Goal: Information Seeking & Learning: Check status

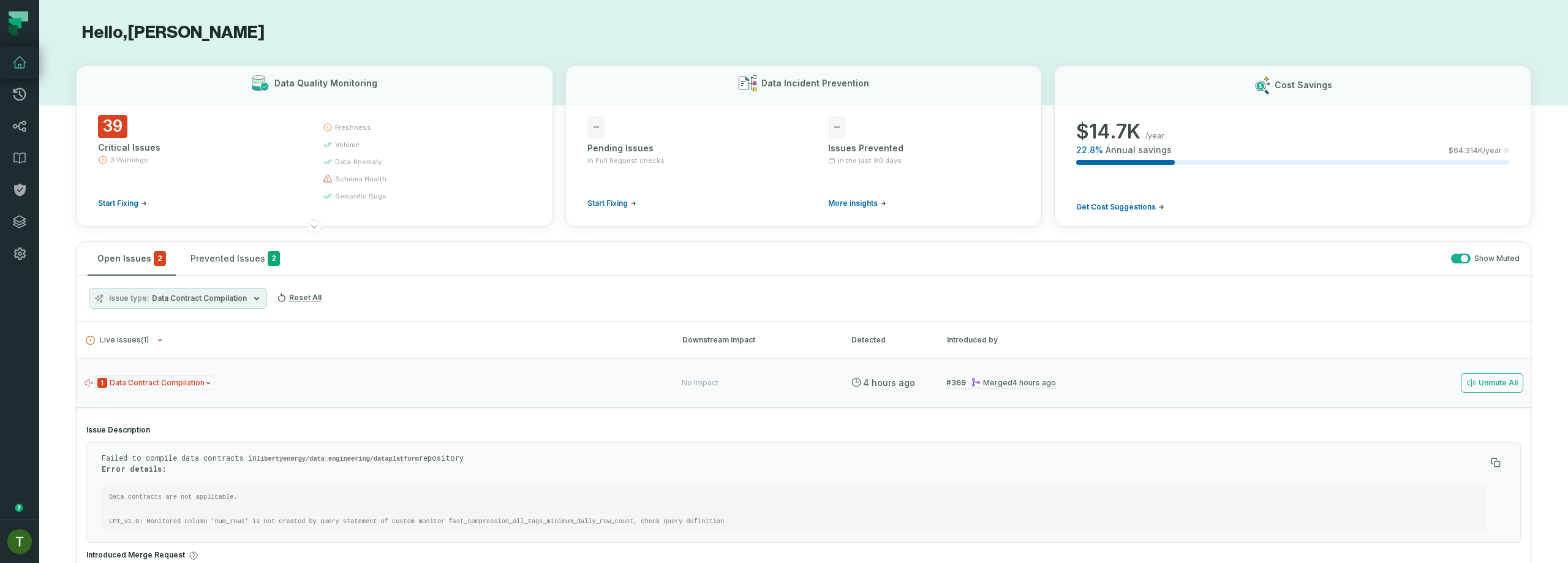
scroll to position [198, 0]
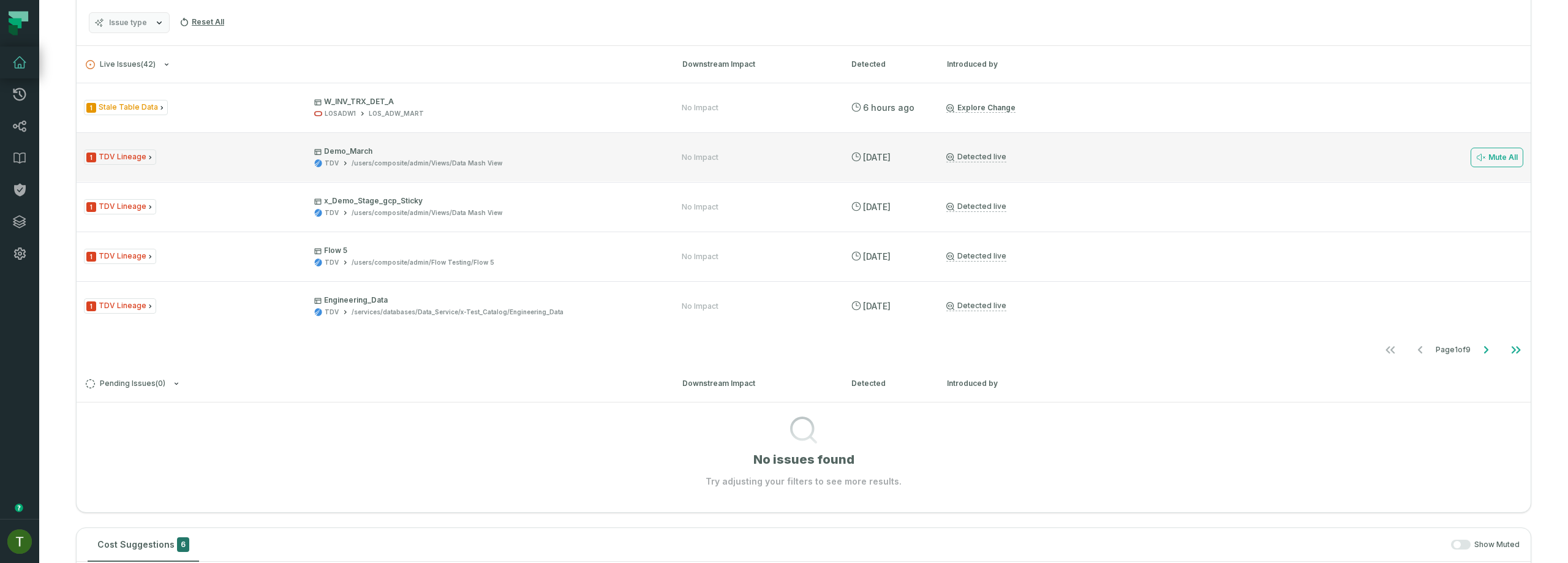
scroll to position [260, 0]
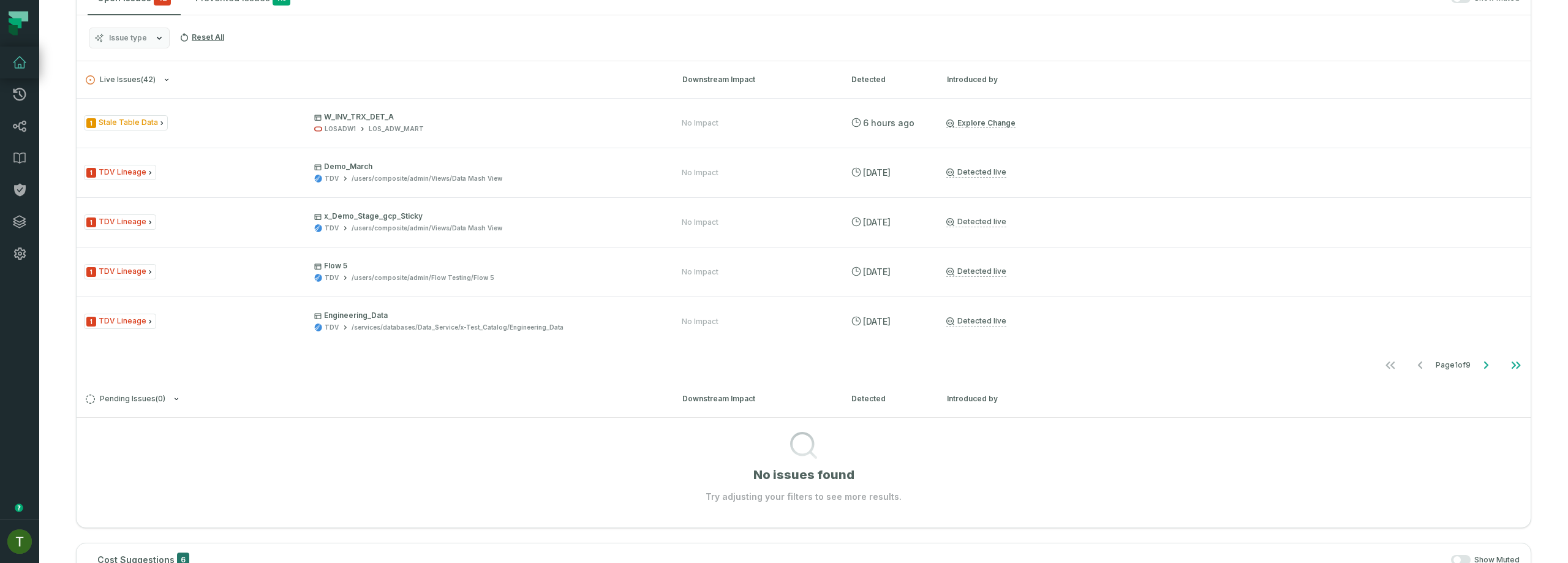
click at [142, 49] on div "Issue type Reset All" at bounding box center [803, 38] width 1454 height 46
click at [142, 46] on button "Issue type" at bounding box center [129, 38] width 81 height 21
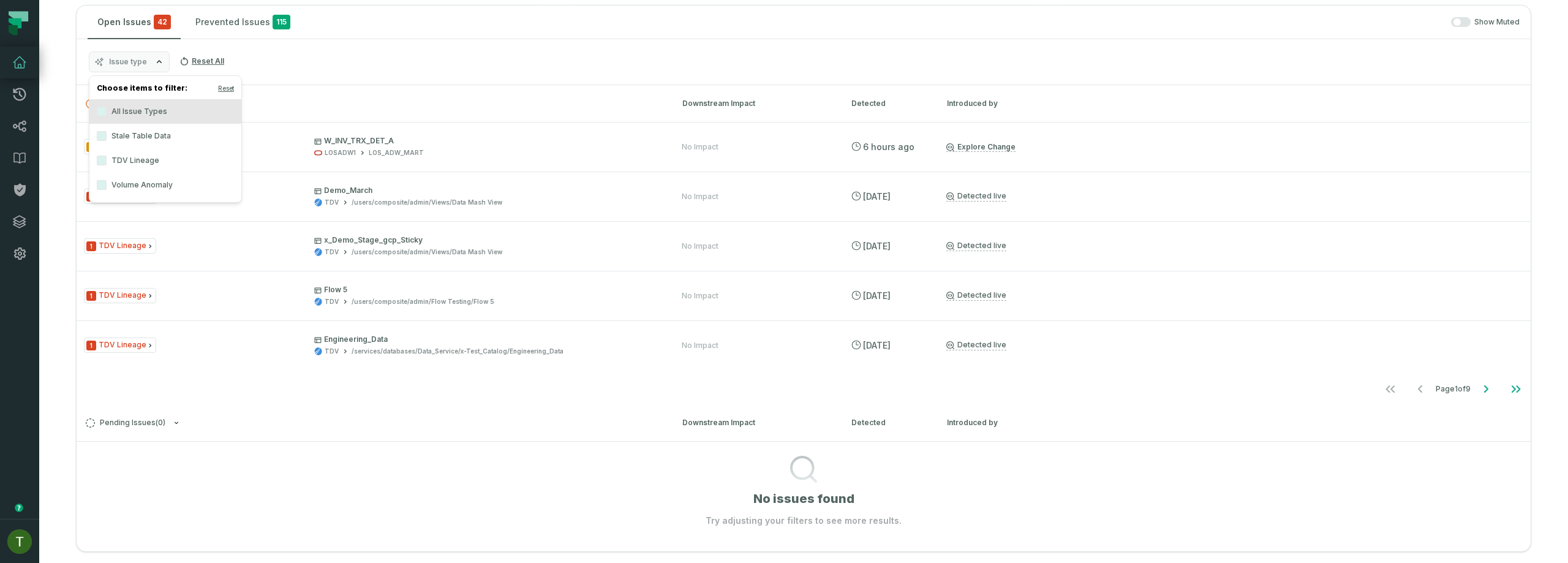
scroll to position [229, 0]
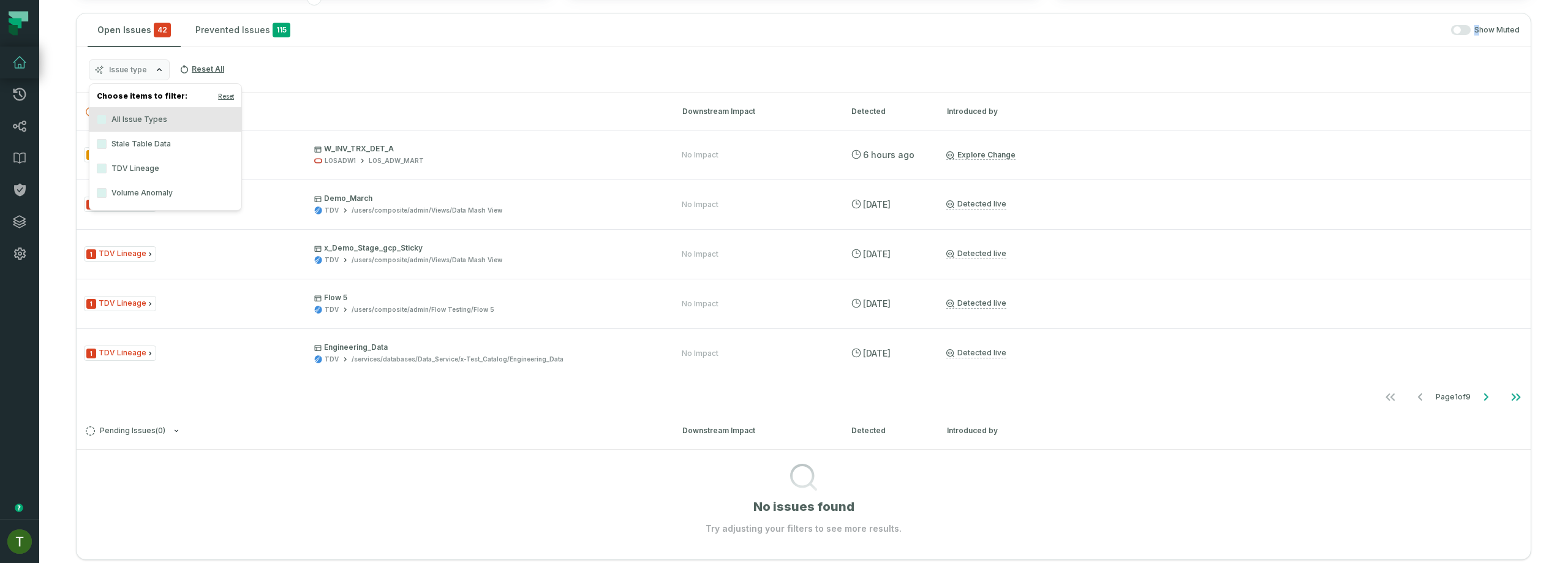
click at [1466, 33] on div "Show Muted" at bounding box center [912, 31] width 1215 height 10
click at [1462, 31] on div "Show Muted" at bounding box center [912, 31] width 1215 height 10
click at [1455, 31] on button "button" at bounding box center [1460, 31] width 19 height 10
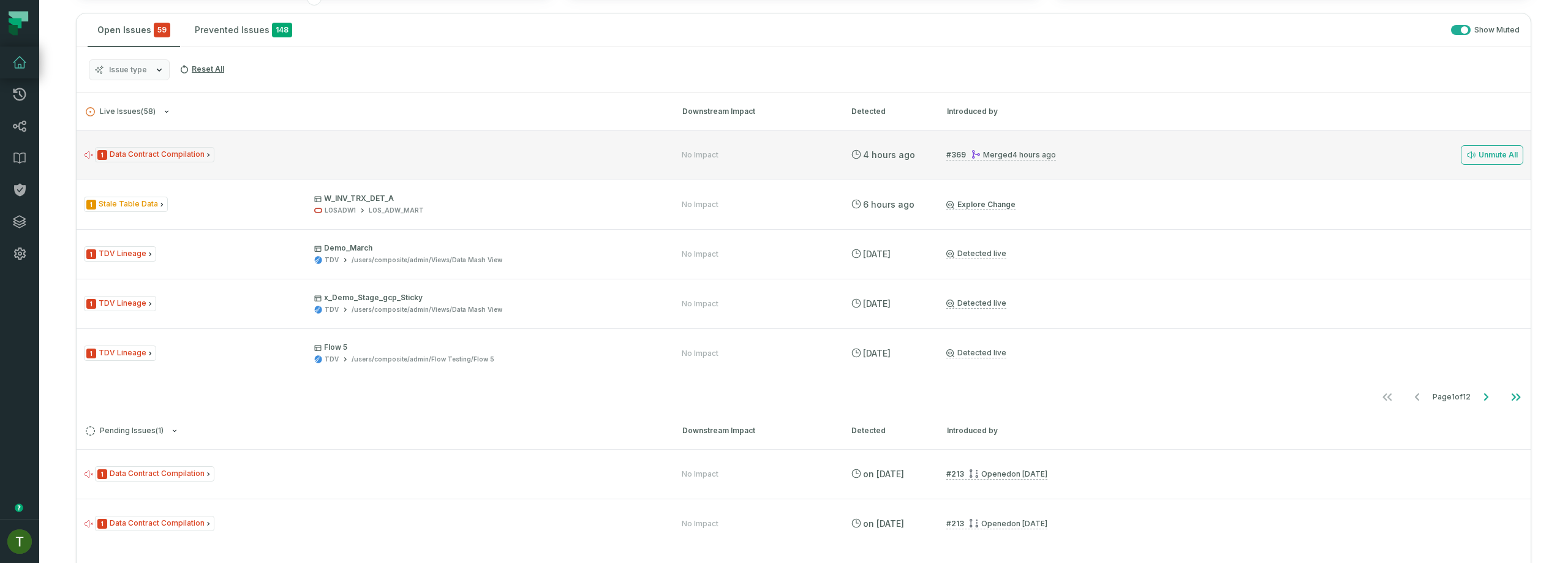
click at [193, 171] on div "1 Data Contract Compilation No Impact [DATE] 5:01:50 PM # 369 Merged [DATE] 5:1…" at bounding box center [803, 154] width 1454 height 49
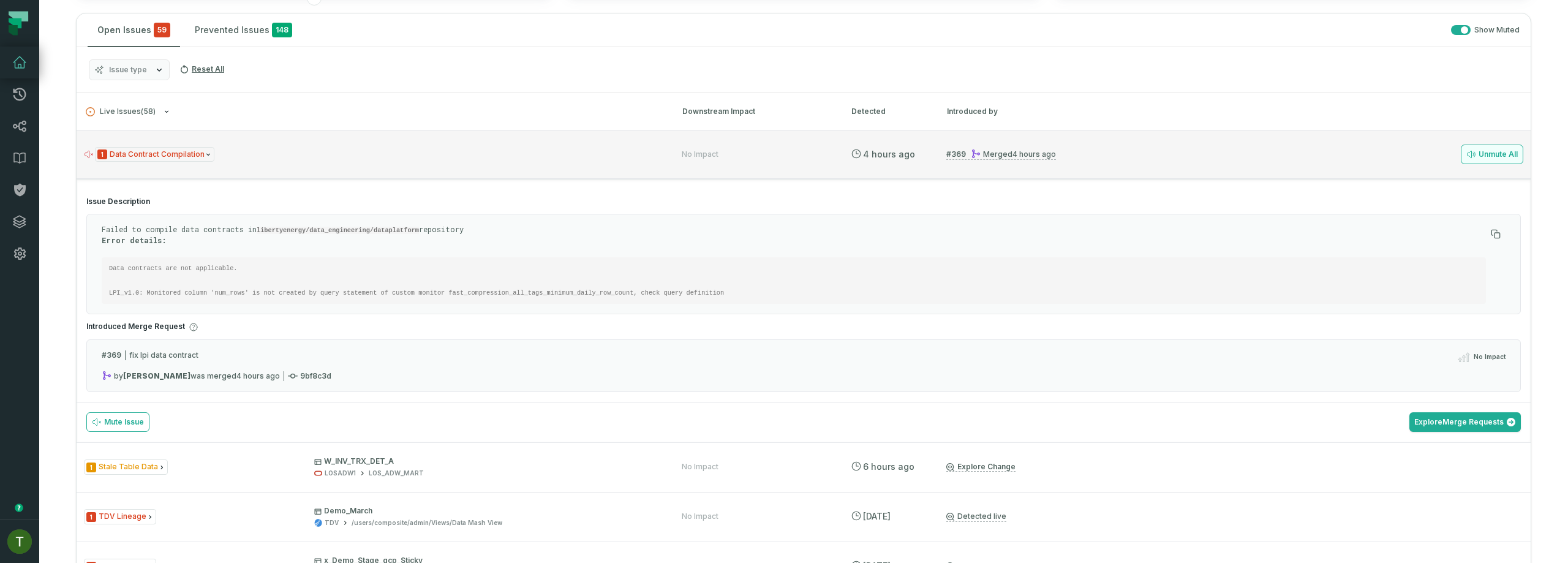
click at [1493, 163] on button "Unmute All" at bounding box center [1493, 154] width 63 height 20
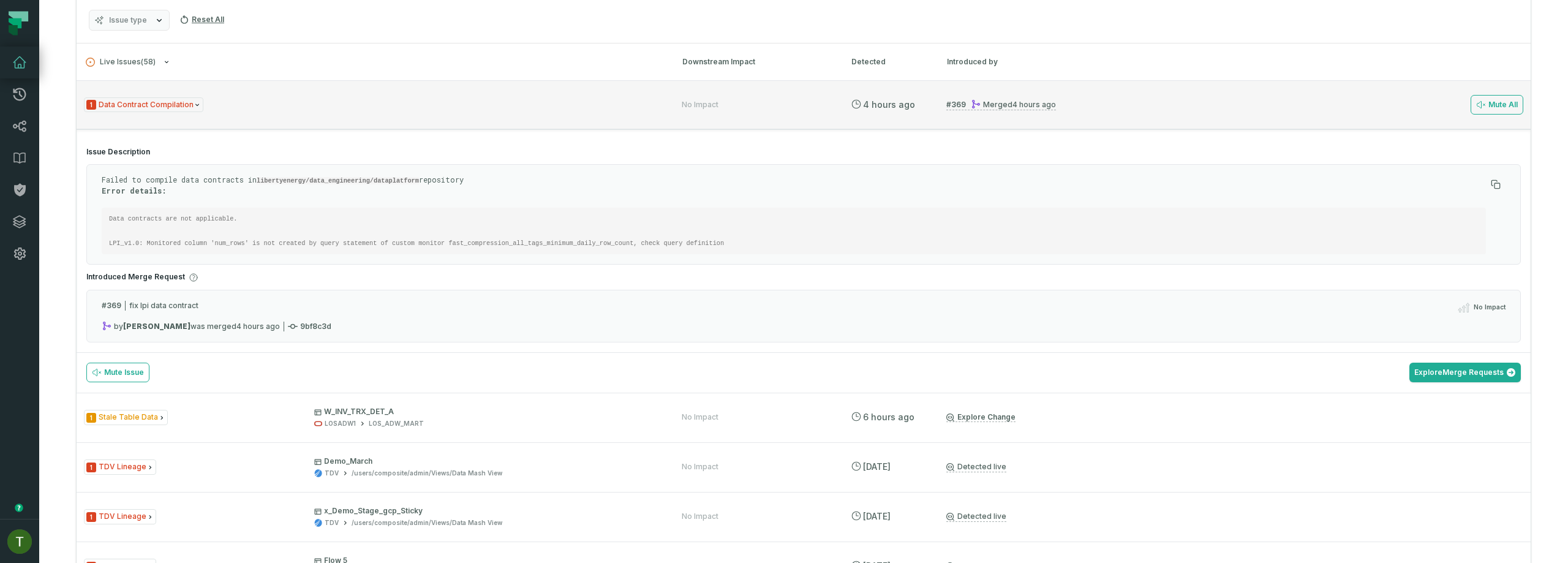
scroll to position [82, 0]
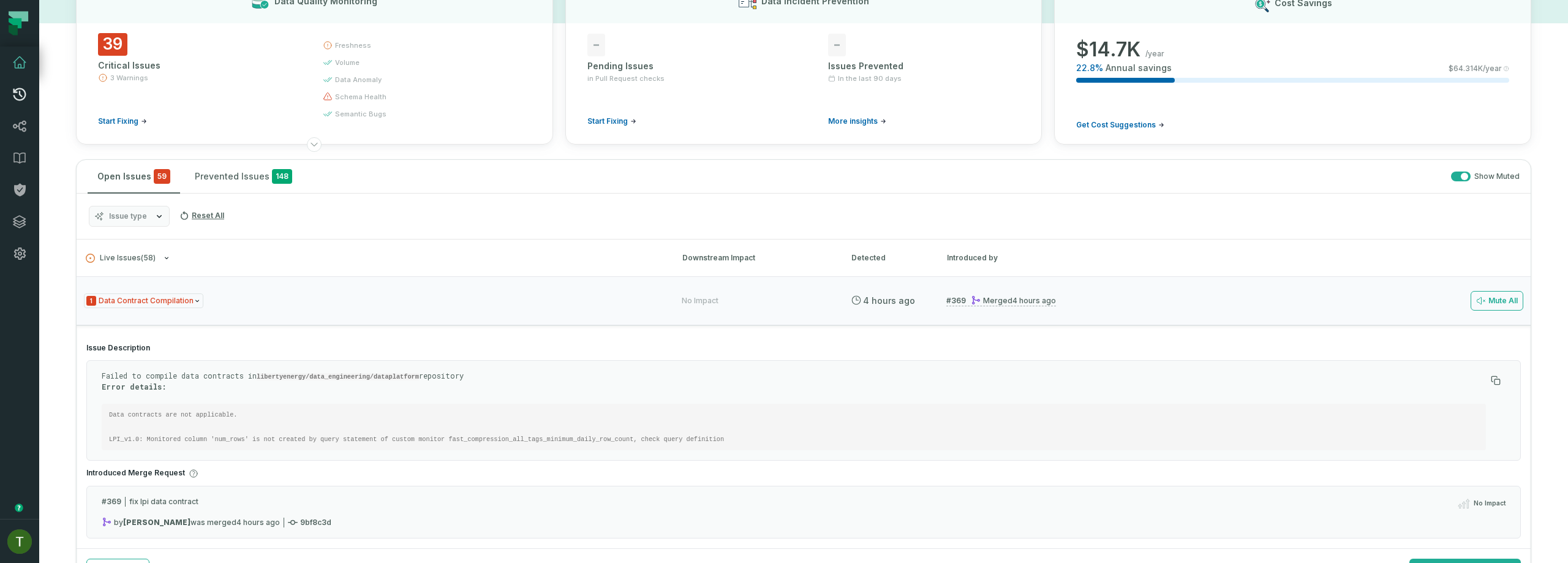
click at [20, 102] on link "Merge Requests" at bounding box center [19, 95] width 39 height 32
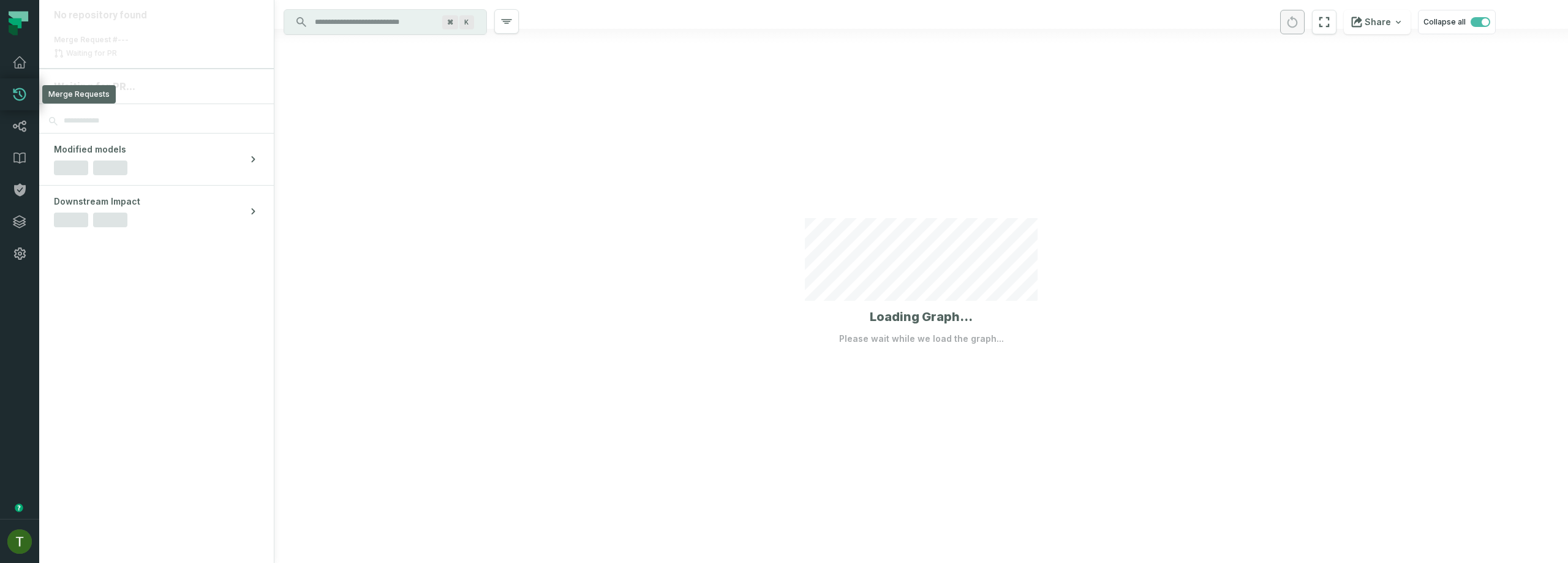
click at [14, 83] on link "Merge Requests" at bounding box center [19, 95] width 39 height 32
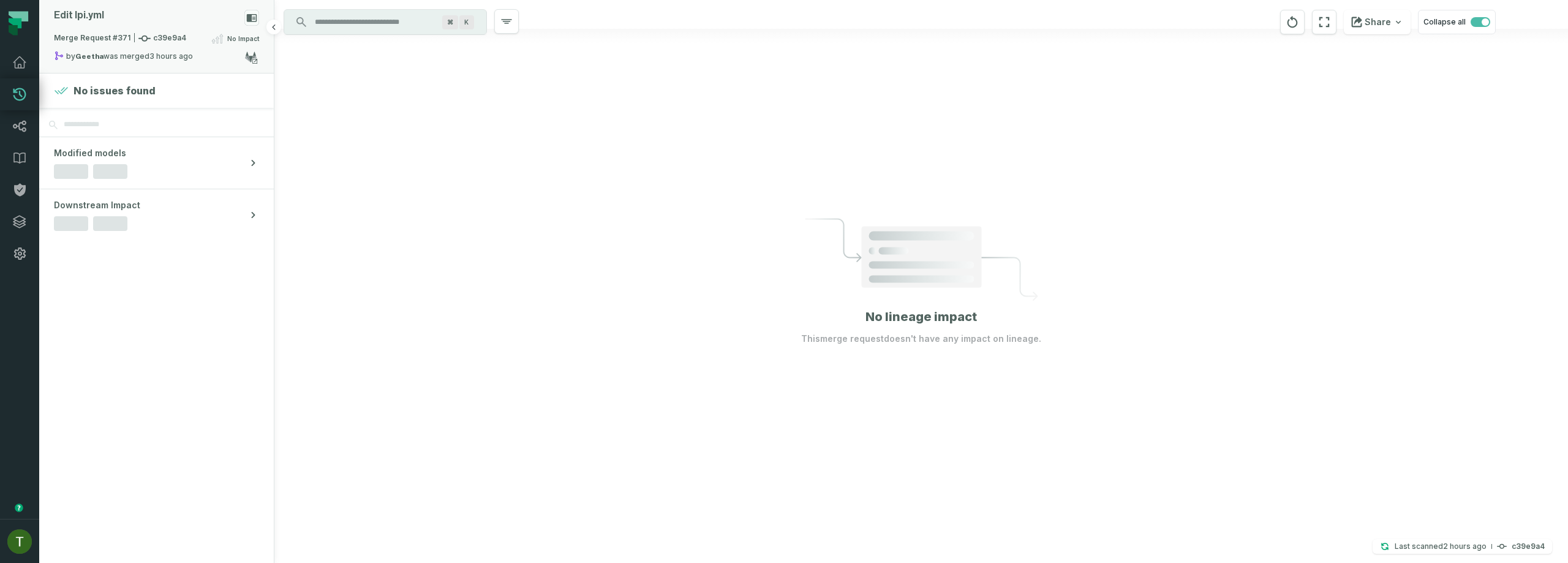
click at [119, 40] on span "Merge Request #371 c39e9a4" at bounding box center [120, 38] width 132 height 12
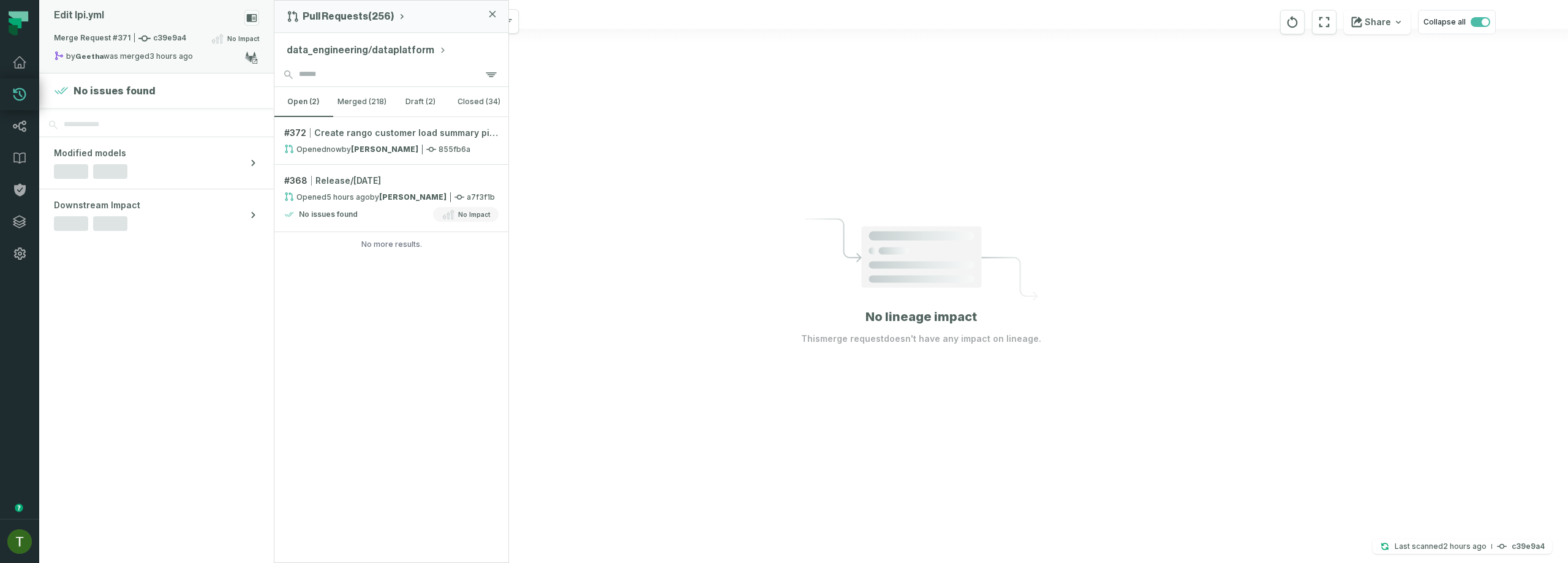
click at [143, 41] on icon at bounding box center [144, 38] width 12 height 12
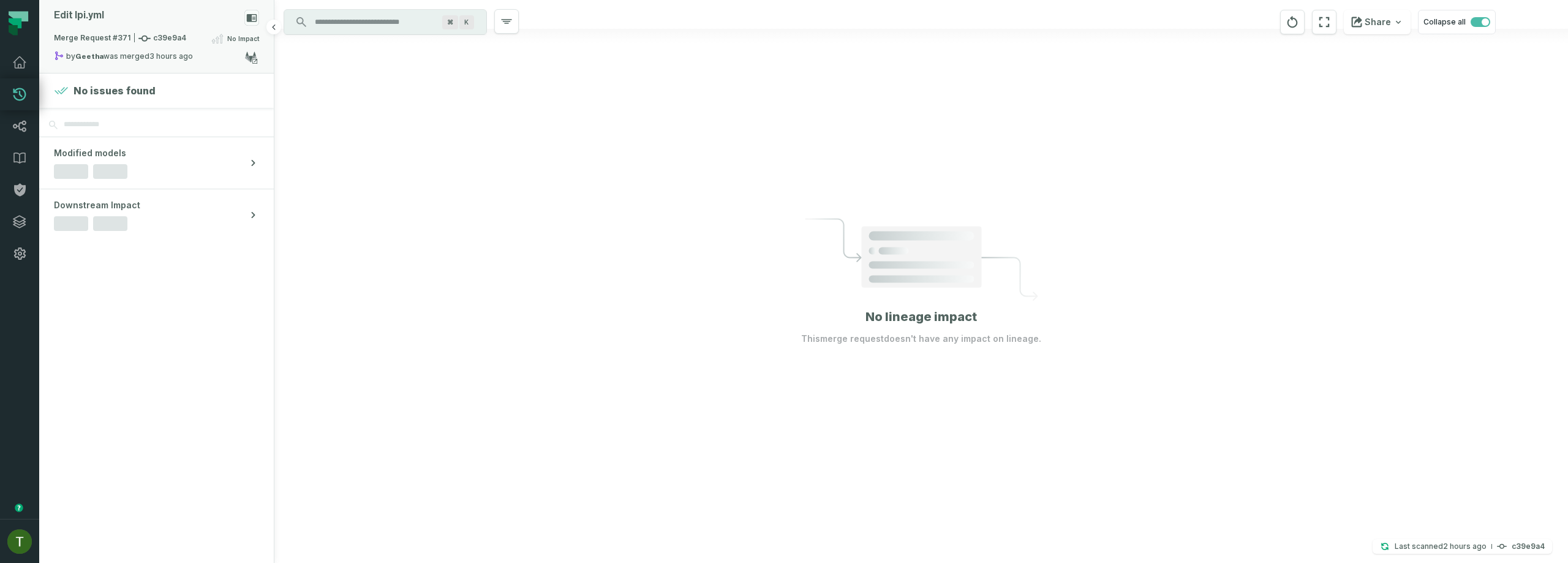
click at [143, 41] on icon at bounding box center [144, 38] width 12 height 12
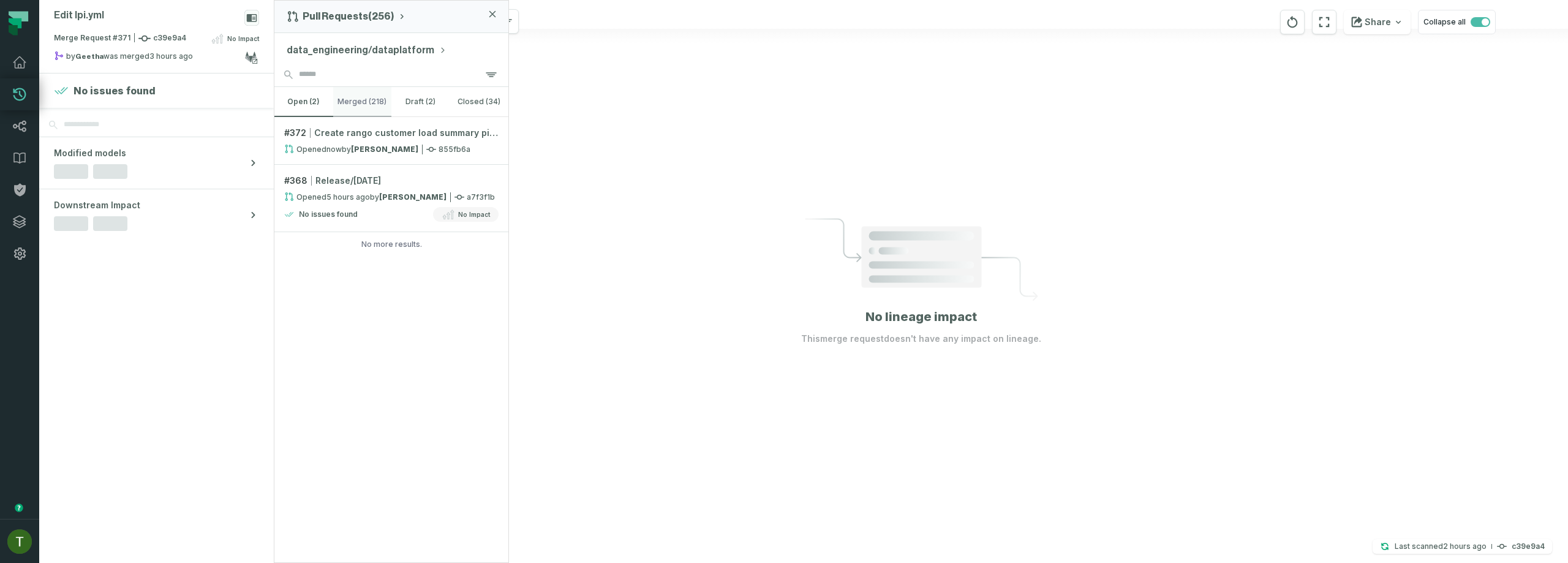
click at [356, 100] on button "merged (218)" at bounding box center [362, 102] width 58 height 30
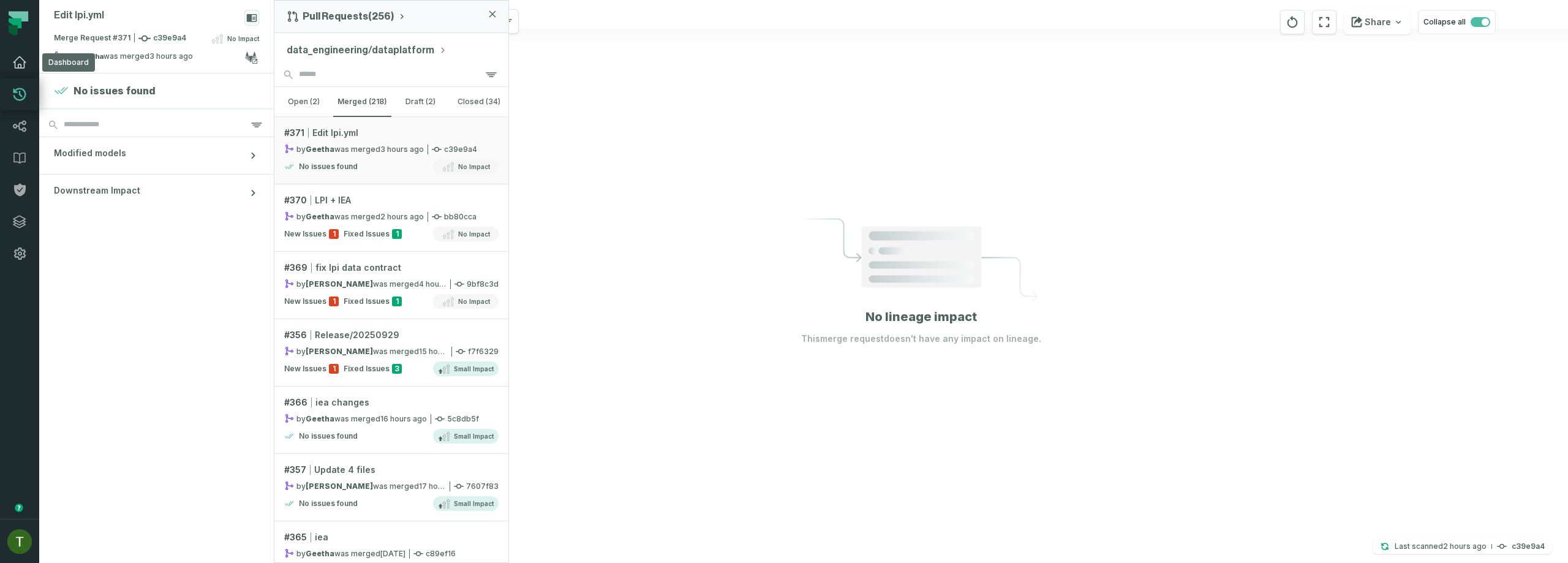
click at [24, 61] on icon at bounding box center [19, 62] width 12 height 11
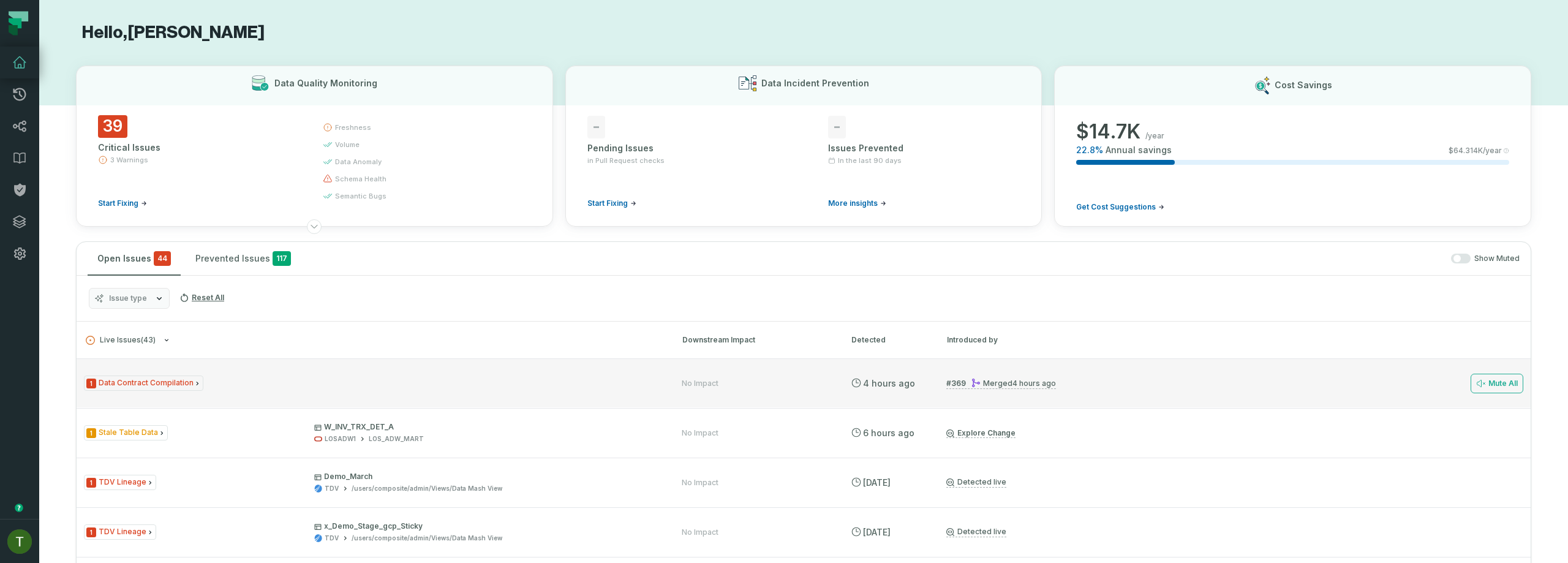
click at [401, 376] on div "1 Data Contract Compilation" at bounding box center [371, 383] width 575 height 15
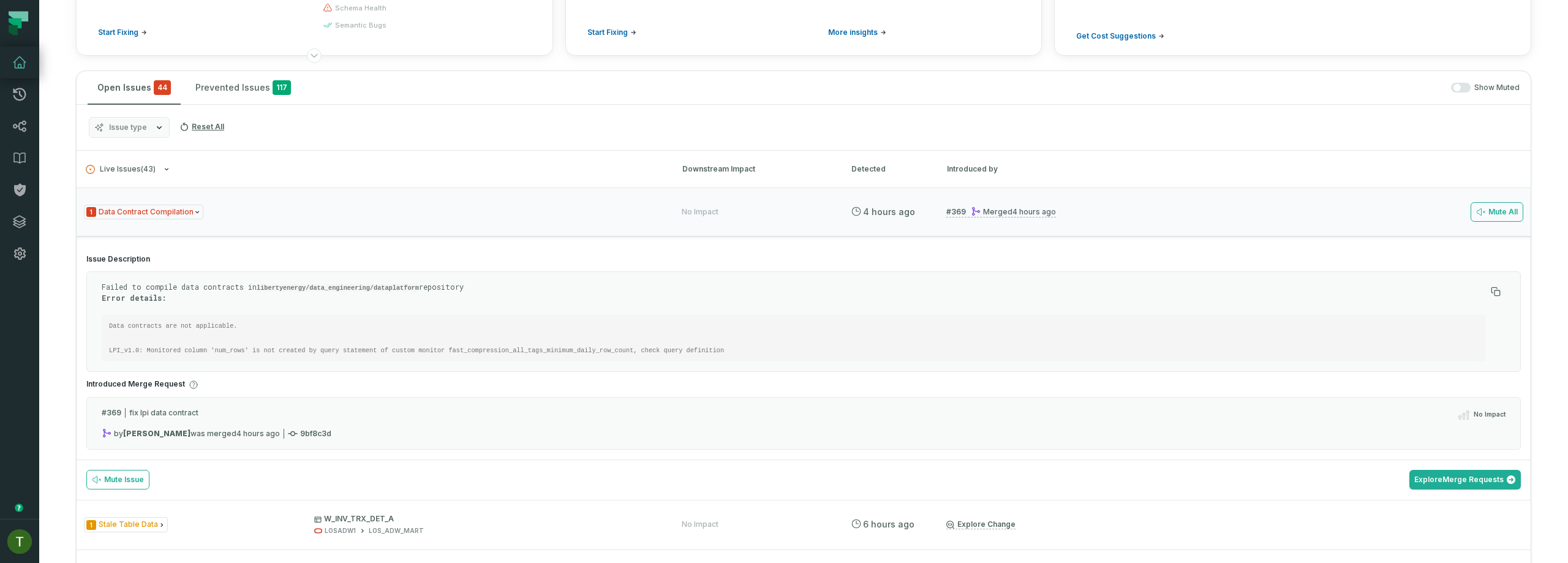
scroll to position [234, 0]
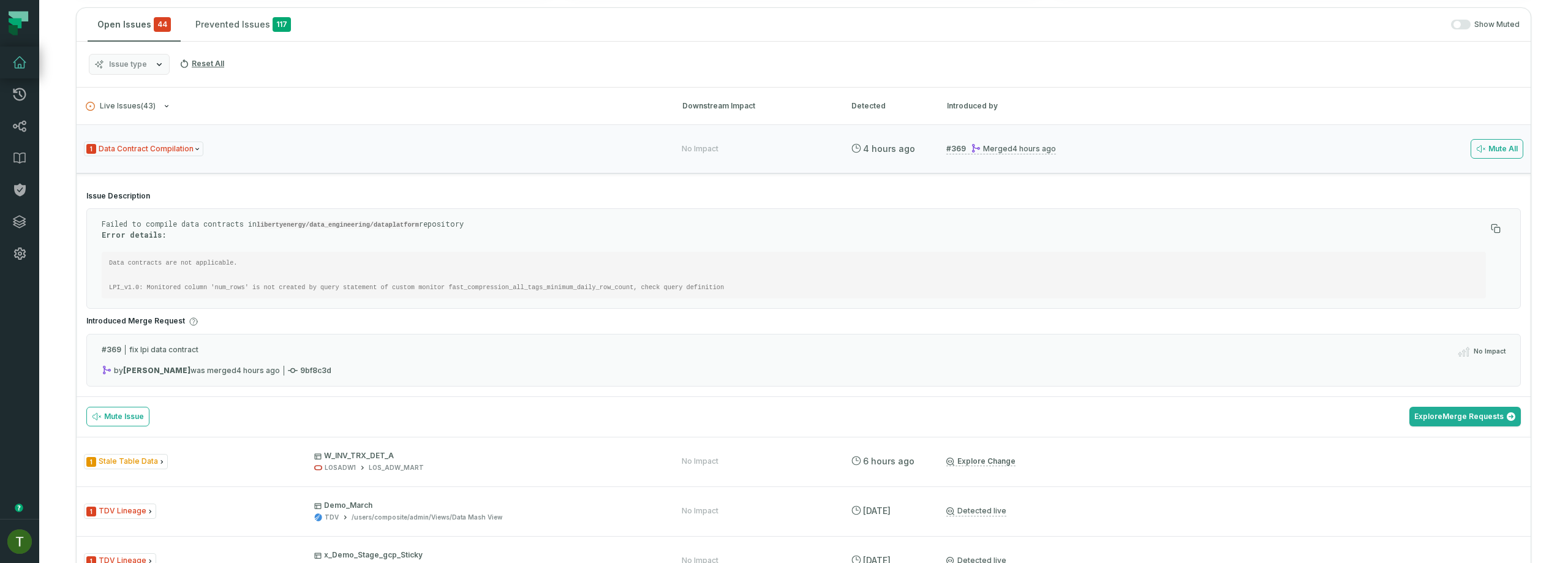
click at [216, 287] on code "Data contracts are not applicable. LPI_v1.0: Monitored column 'num_rows' is not…" at bounding box center [417, 276] width 615 height 32
click at [509, 287] on code "Data contracts are not applicable. LPI_v1.0: Monitored column 'num_rows' is not…" at bounding box center [417, 276] width 615 height 32
click at [512, 285] on code "Data contracts are not applicable. LPI_v1.0: Monitored column 'num_rows' is not…" at bounding box center [417, 276] width 615 height 32
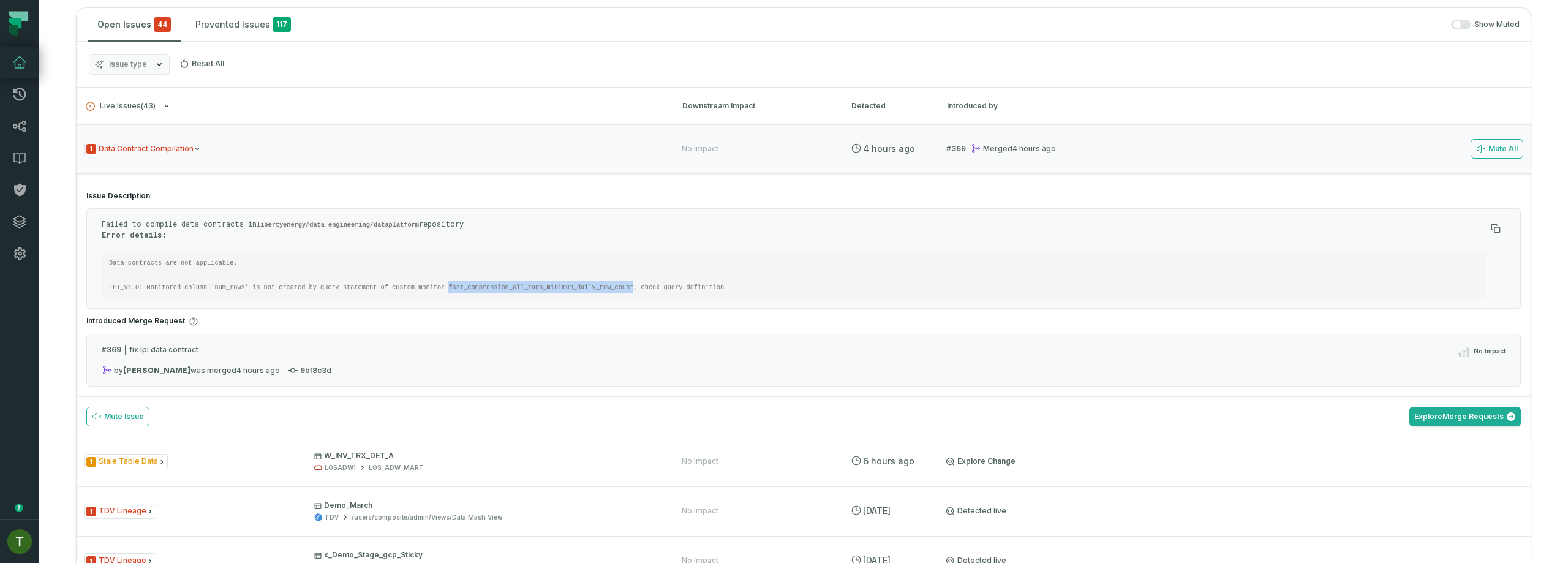
click at [512, 285] on code "Data contracts are not applicable. LPI_v1.0: Monitored column 'num_rows' is not…" at bounding box center [417, 276] width 615 height 32
copy code "fast_compression_all_tags_minimum_daily_row_count"
click at [611, 160] on div "1 Data Contract Compilation No Impact [DATE] 5:01:50 PM # 369 Merged [DATE] 5:1…" at bounding box center [803, 149] width 1454 height 49
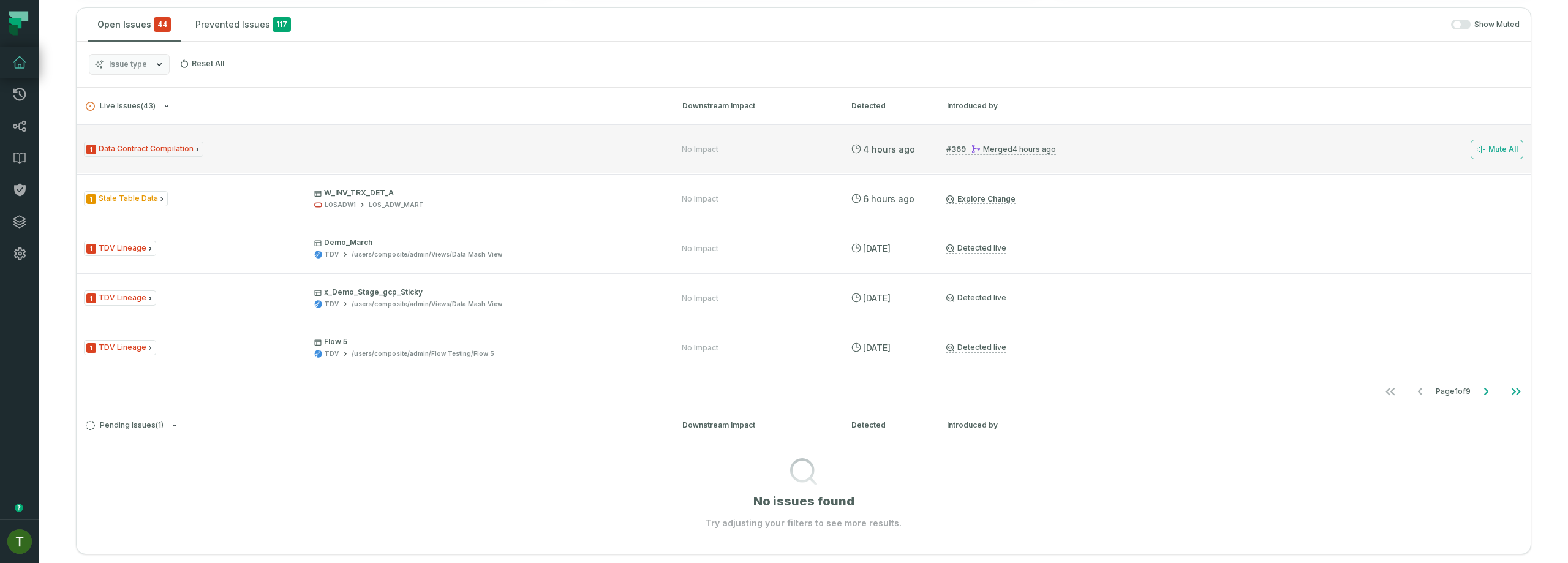
click at [965, 152] on link "# 369 Merged [DATE] 5:13:16 PM" at bounding box center [1001, 149] width 109 height 11
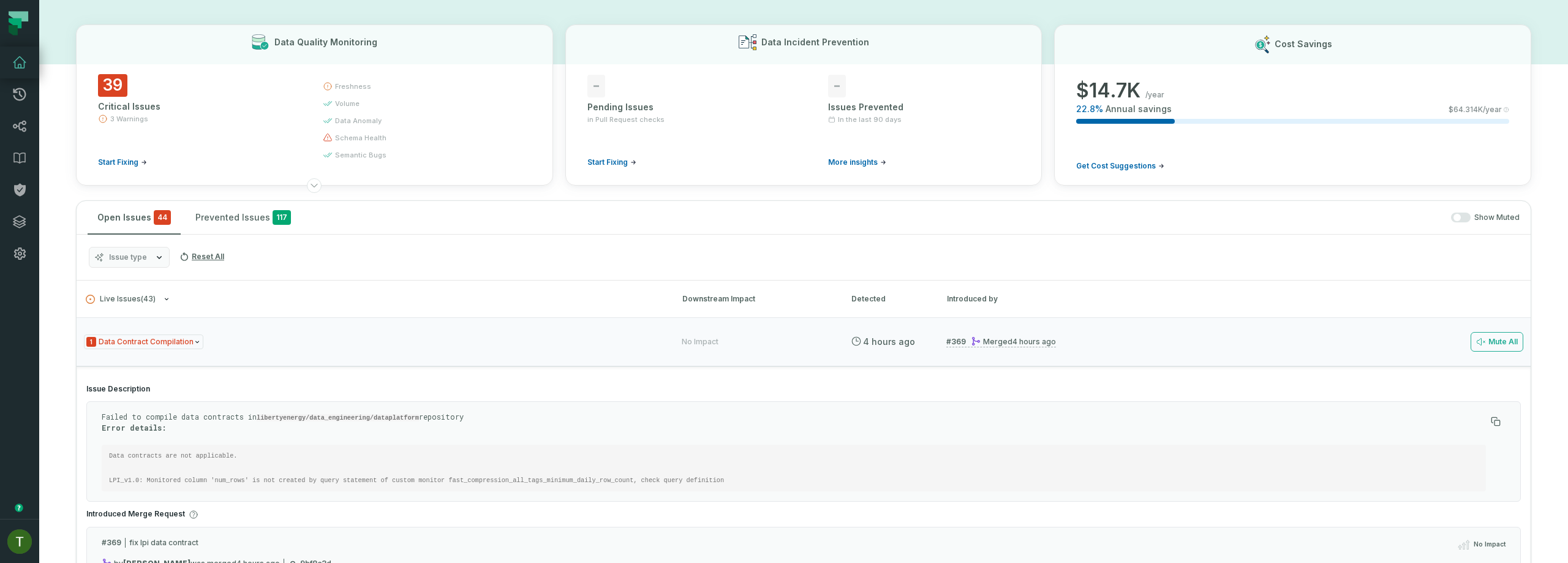
scroll to position [25, 0]
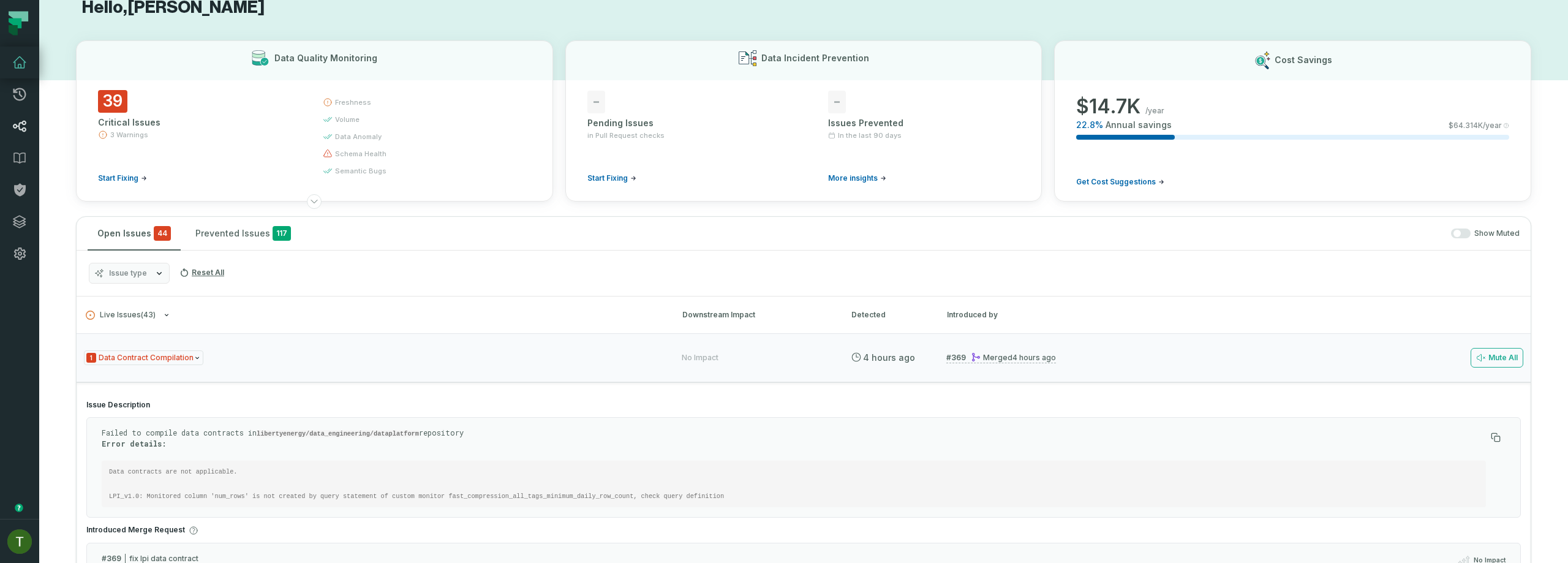
click at [24, 131] on icon at bounding box center [19, 126] width 14 height 12
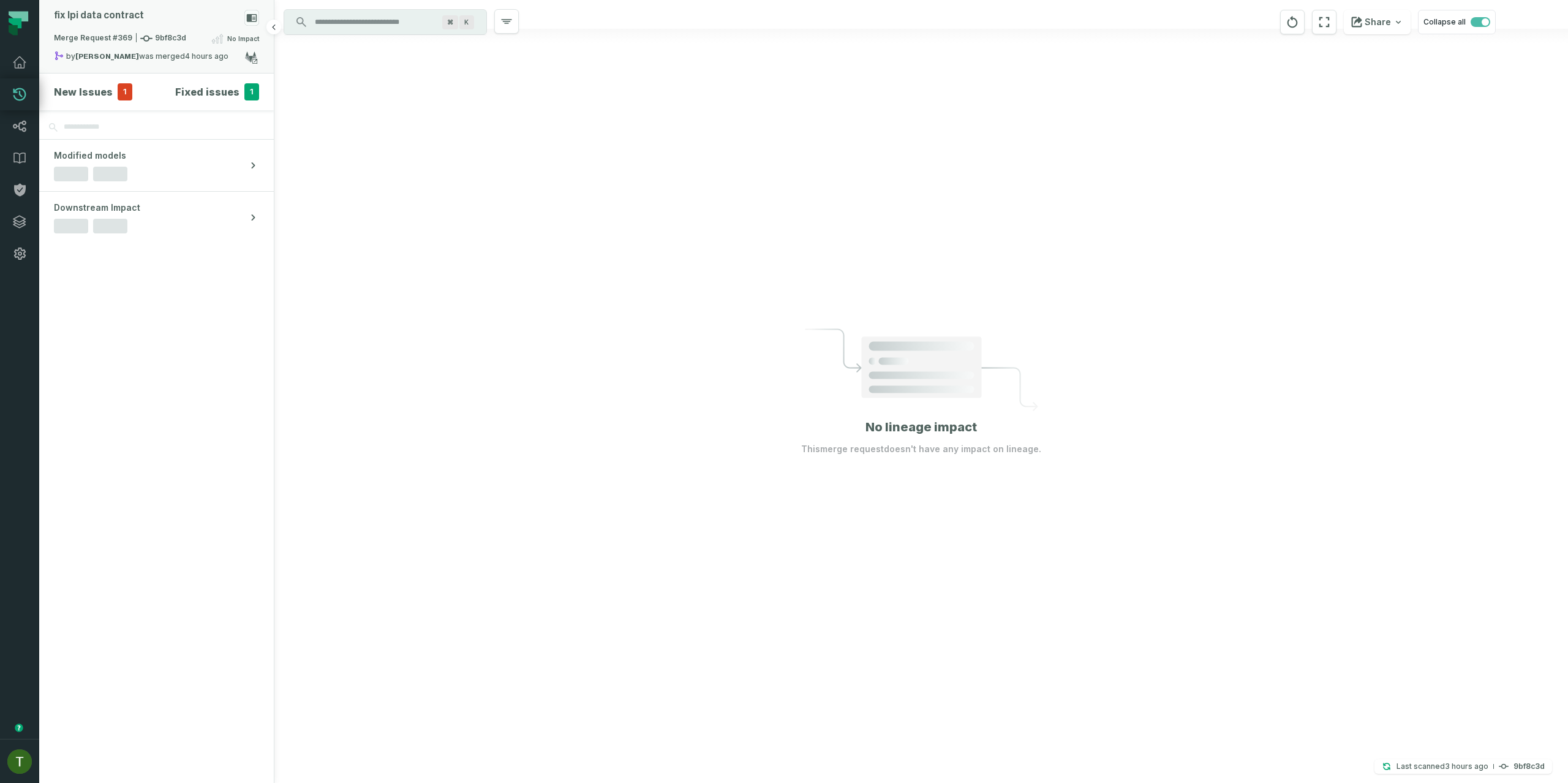
click at [117, 51] on div "by [PERSON_NAME] was merged [DATE] 5:13:16 PM" at bounding box center [149, 58] width 191 height 14
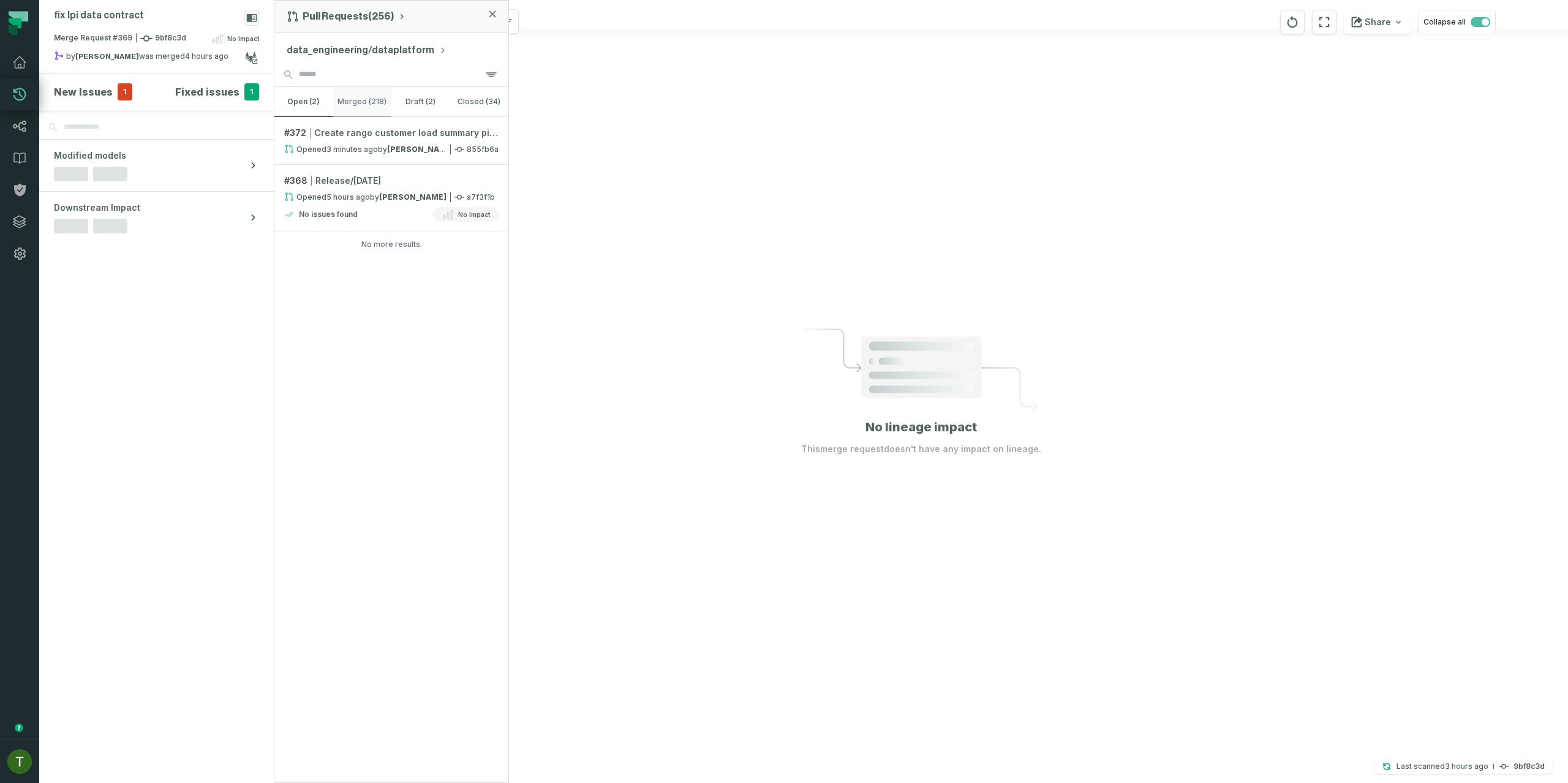
click at [390, 98] on div "open (2) merged (218) draft (2) closed (34)" at bounding box center [392, 102] width 234 height 30
click at [386, 101] on button "merged (218)" at bounding box center [362, 102] width 58 height 30
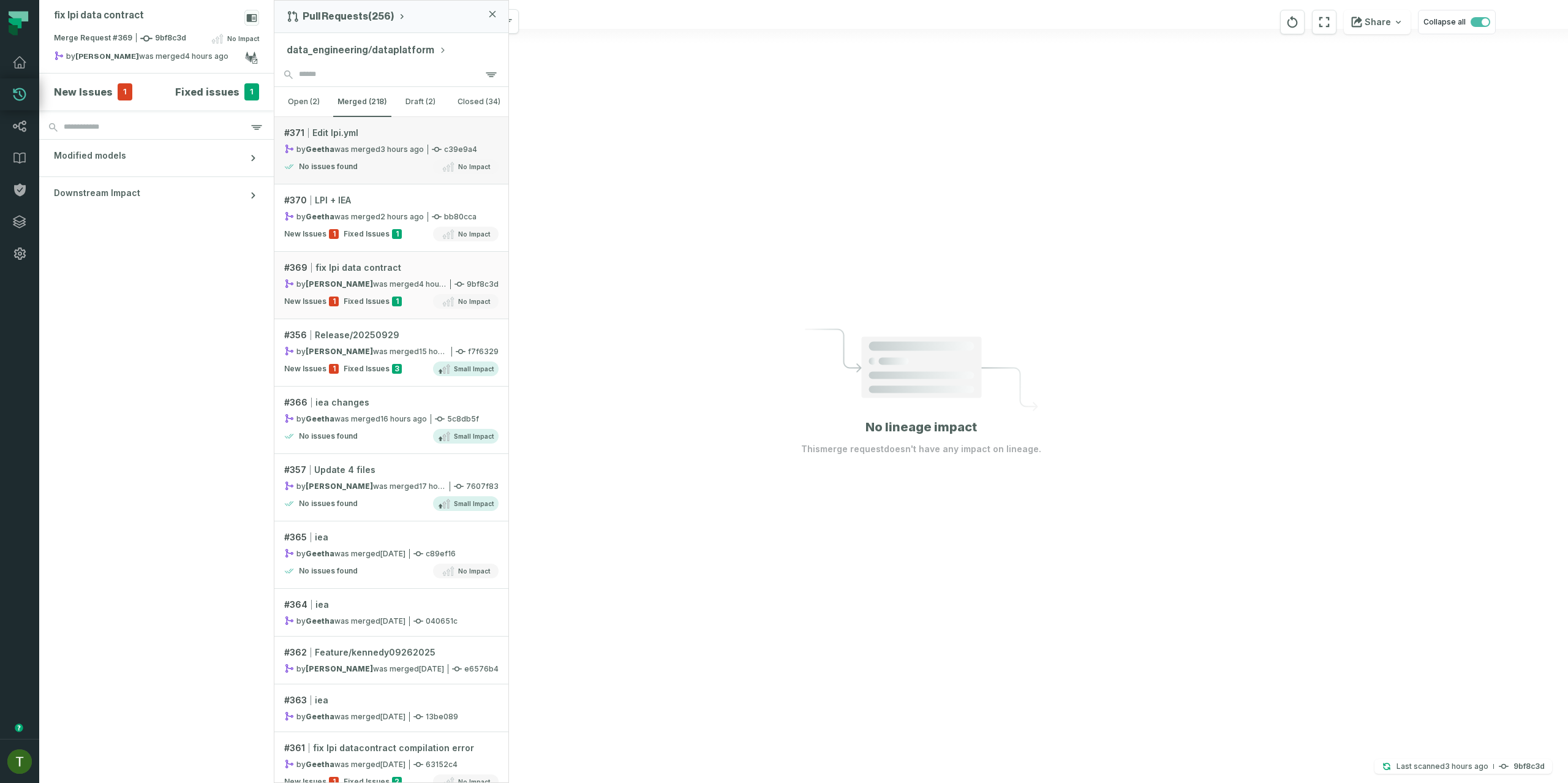
click at [378, 170] on div "No issues found No Impact" at bounding box center [391, 166] width 214 height 14
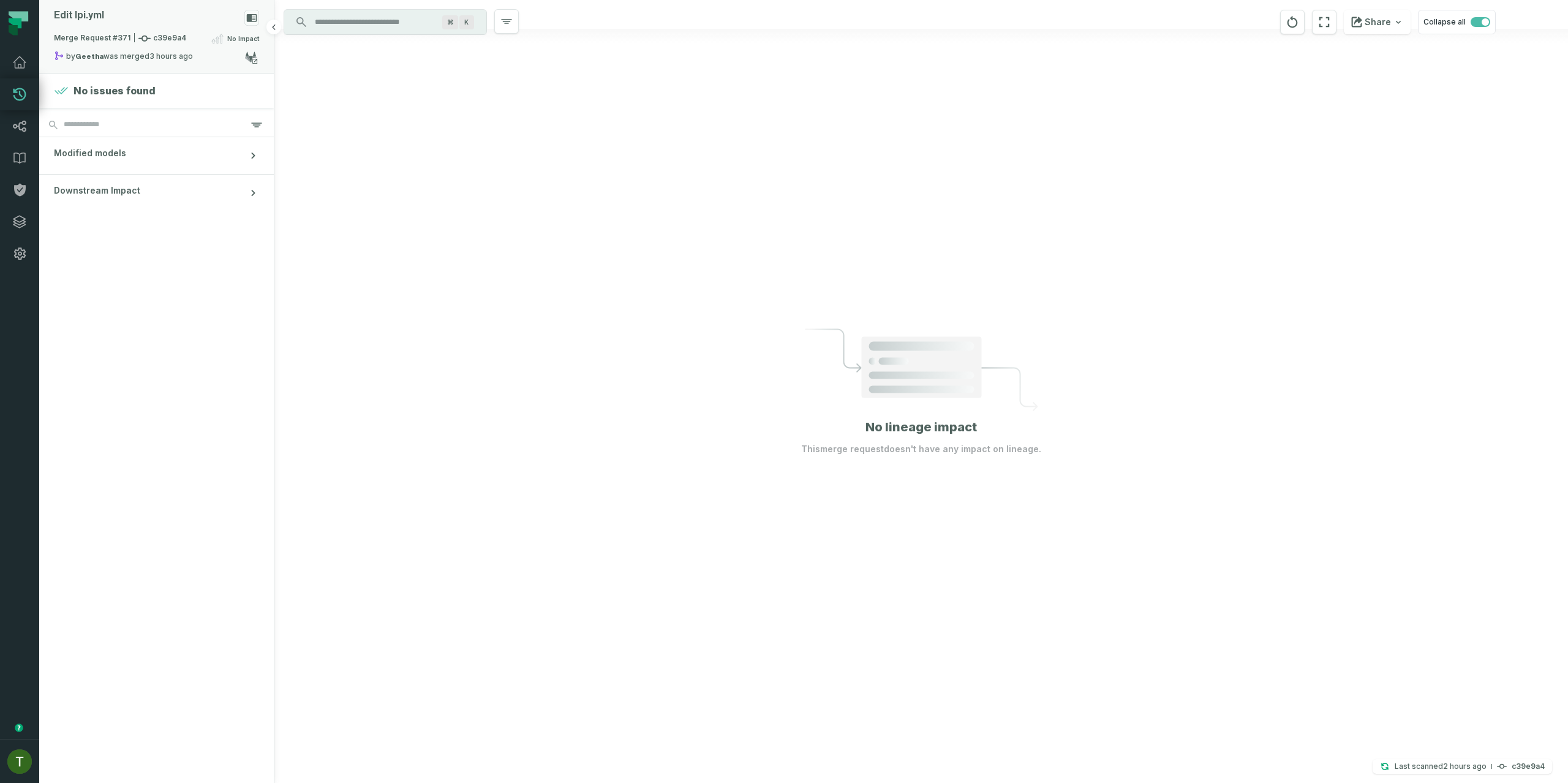
click at [118, 35] on span "Merge Request #371 c39e9a4" at bounding box center [120, 38] width 132 height 12
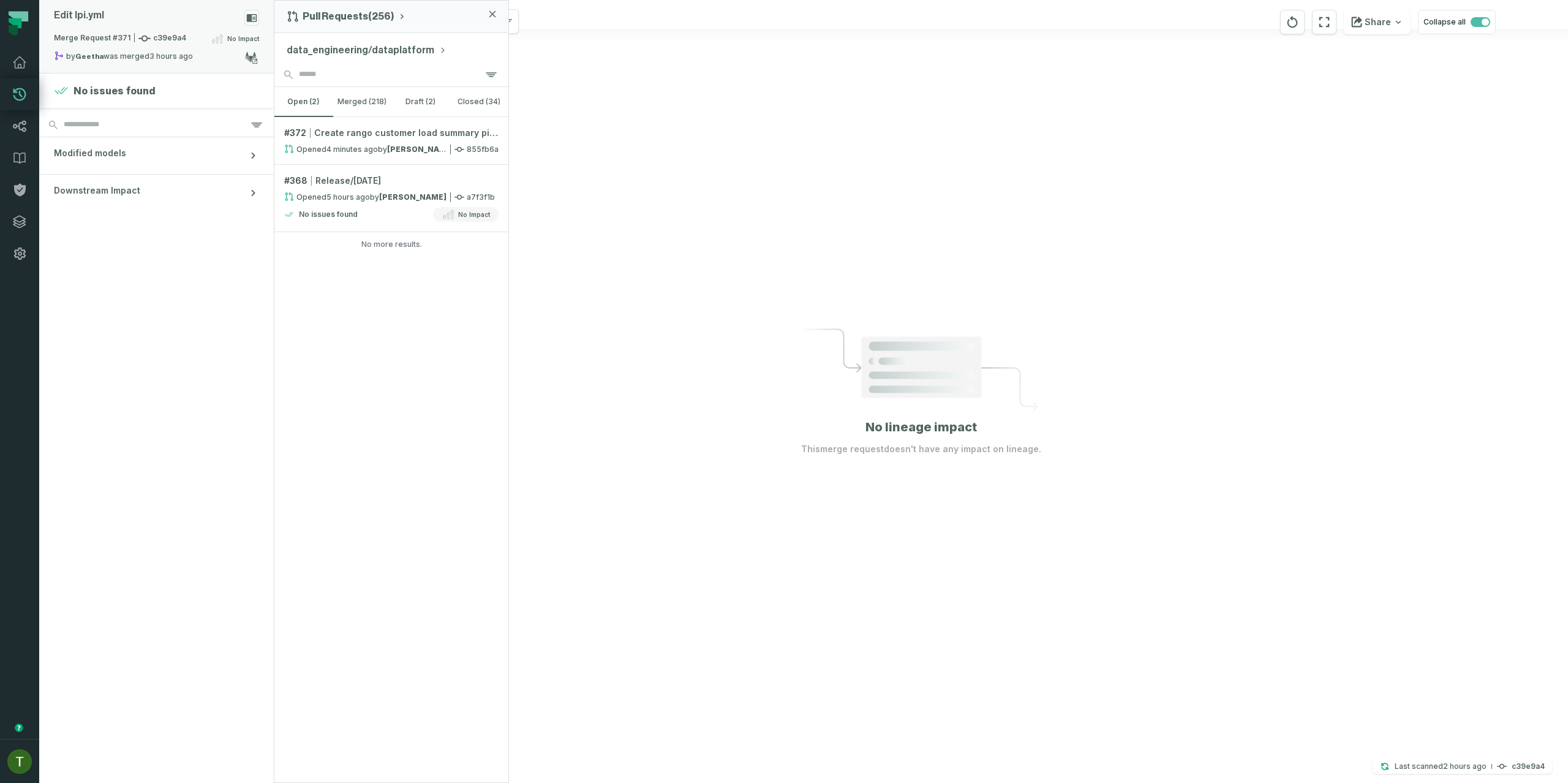
click at [159, 55] on relative-time "10/1/2025, 6:23:39 PM" at bounding box center [170, 56] width 43 height 9
